Goal: Transaction & Acquisition: Purchase product/service

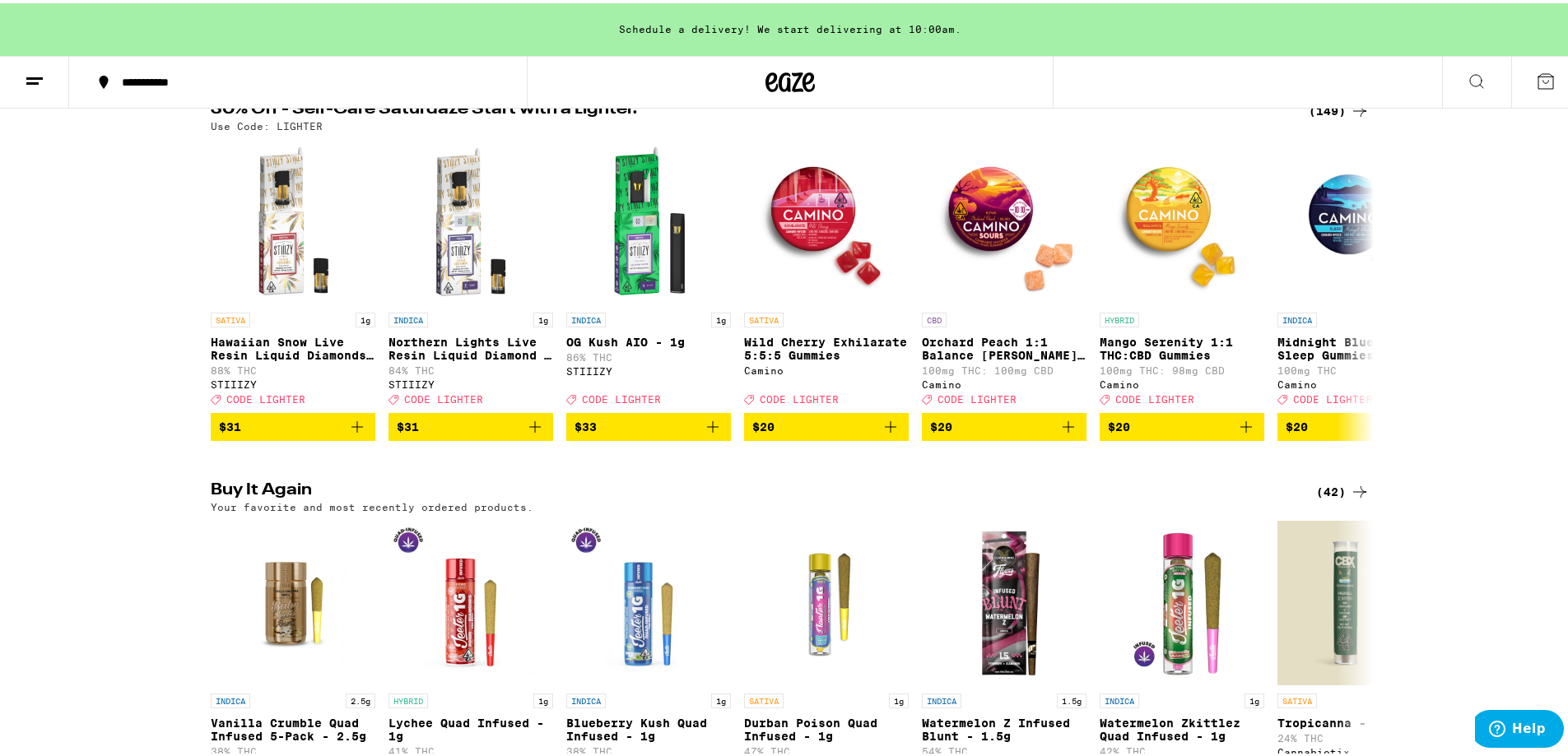
scroll to position [82, 0]
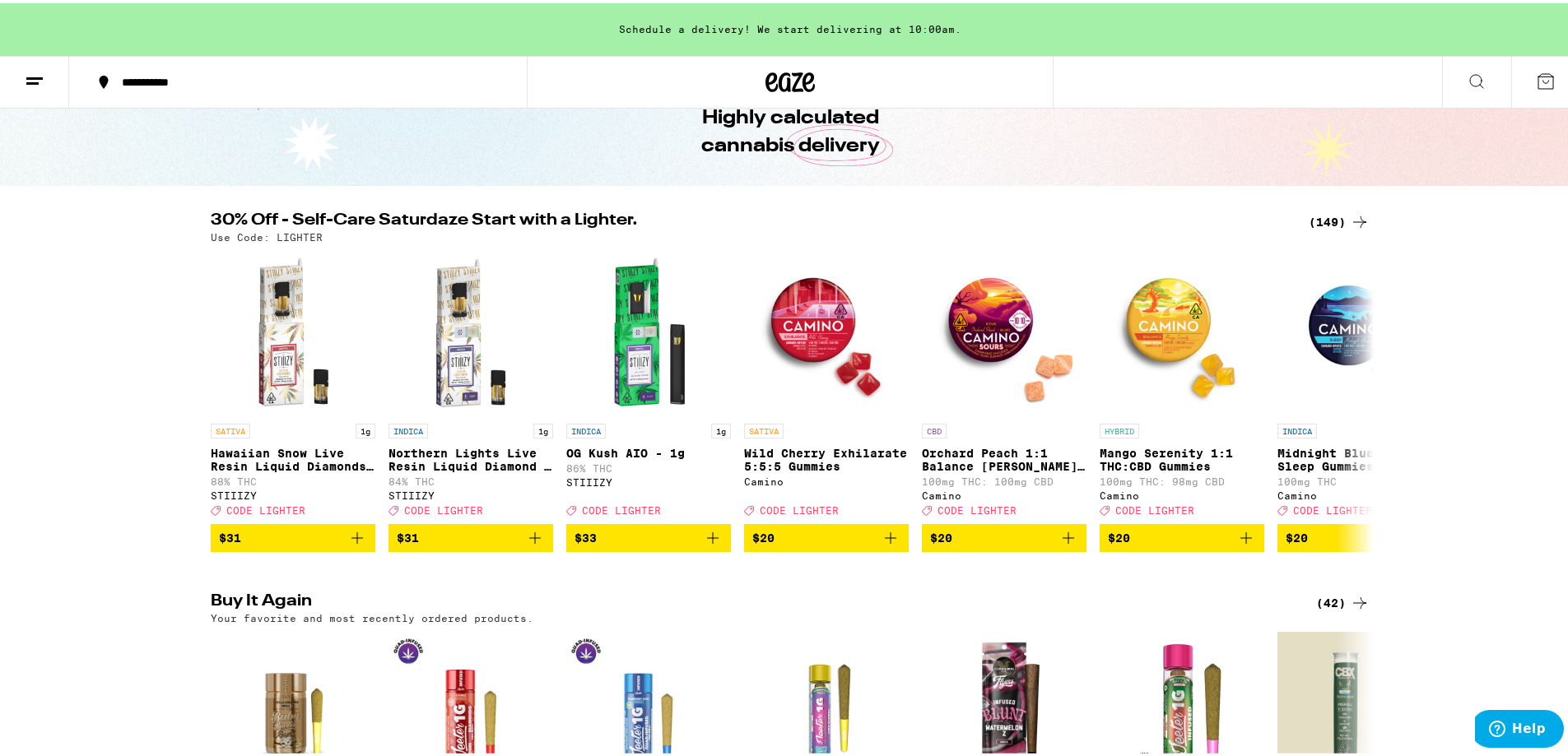
click at [1349, 216] on icon at bounding box center [1359, 219] width 19 height 19
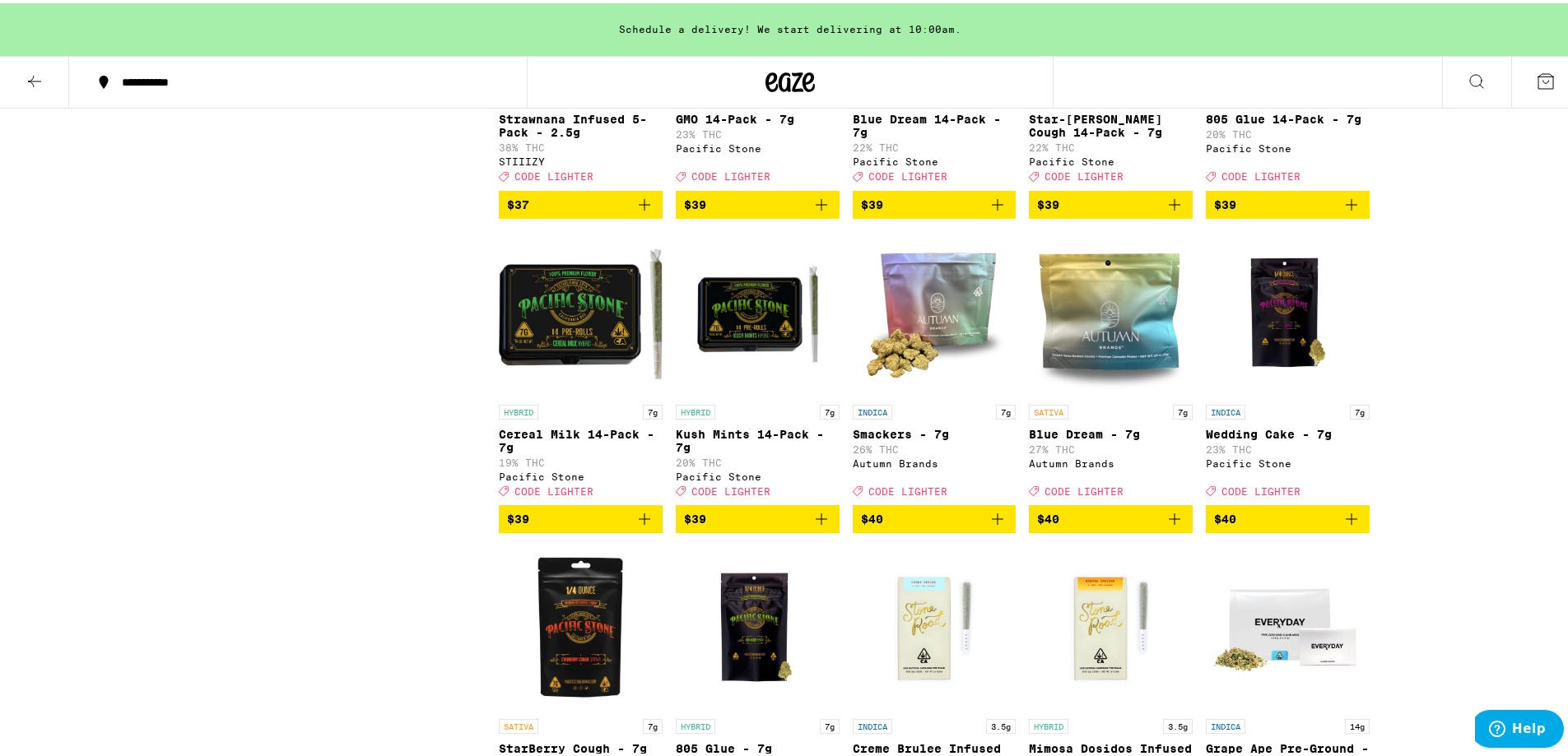
scroll to position [7785, 0]
